Goal: Register for event/course

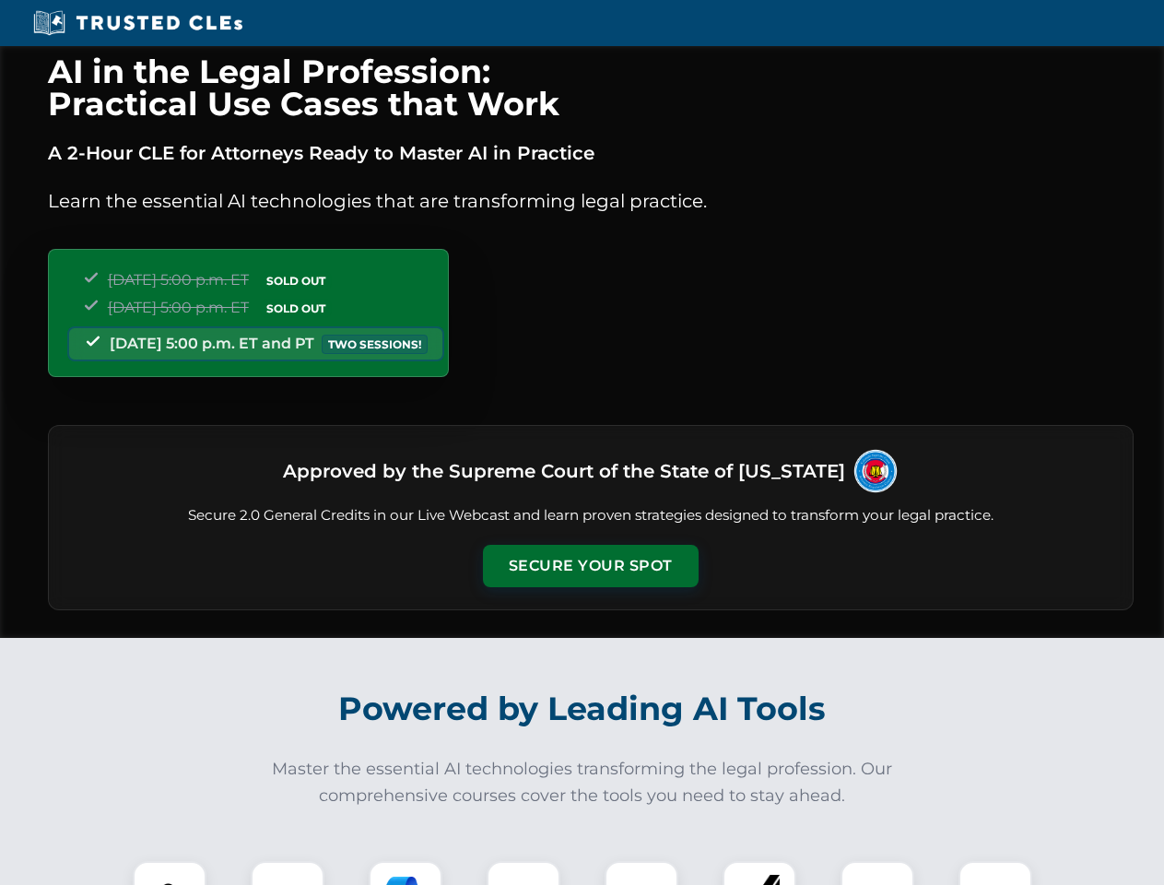
click at [590, 566] on button "Secure Your Spot" at bounding box center [591, 566] width 216 height 42
click at [170, 873] on img at bounding box center [169, 897] width 53 height 53
click at [288, 873] on div at bounding box center [288, 898] width 74 height 74
